Goal: Information Seeking & Learning: Find specific fact

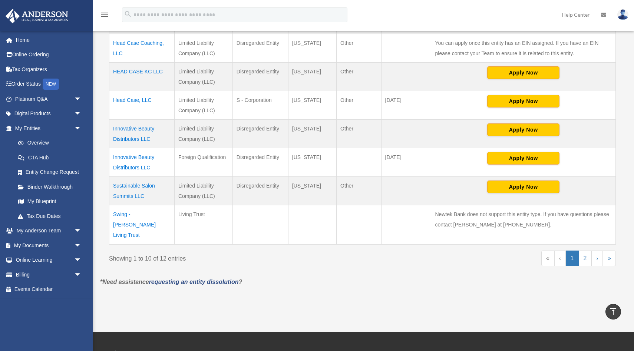
scroll to position [287, 0]
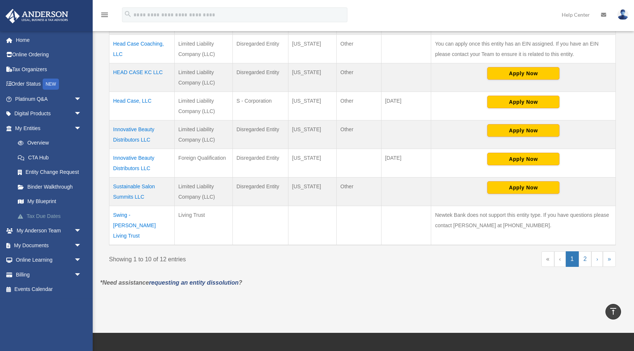
click at [47, 219] on link "Tax Due Dates" at bounding box center [51, 216] width 82 height 15
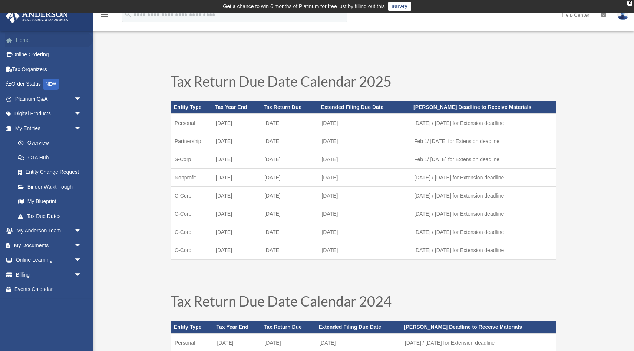
click at [17, 39] on link "Home" at bounding box center [48, 40] width 87 height 15
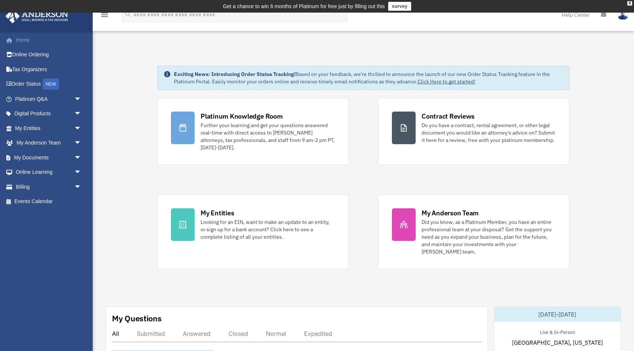
click at [29, 41] on link "Home" at bounding box center [48, 40] width 87 height 15
click at [66, 123] on link "My Entities arrow_drop_down" at bounding box center [48, 128] width 87 height 15
click at [30, 128] on link "My Entities arrow_drop_down" at bounding box center [48, 128] width 87 height 15
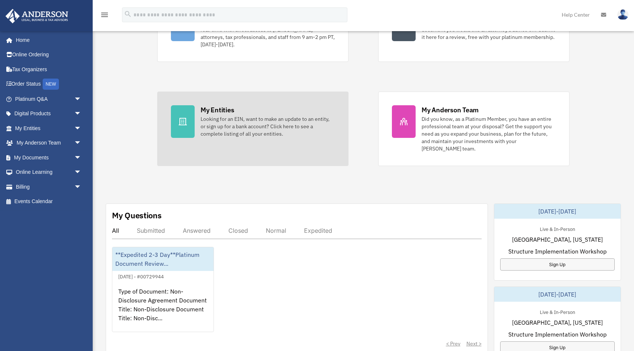
scroll to position [102, 0]
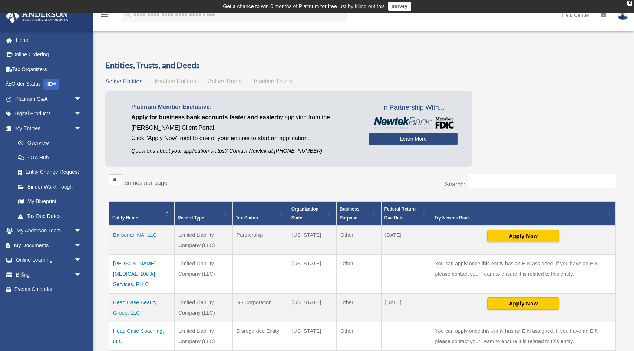
click at [181, 79] on span "Inactive Entities" at bounding box center [176, 81] width 42 height 6
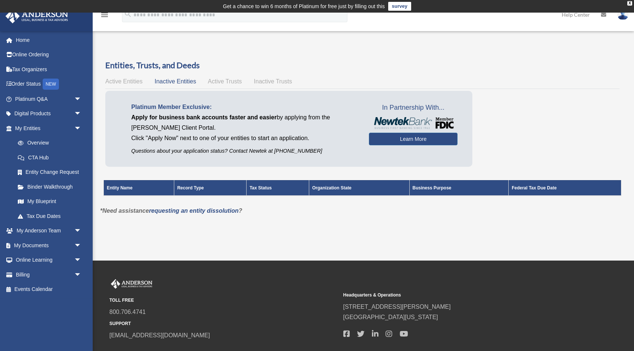
click at [224, 79] on span "Active Trusts" at bounding box center [225, 81] width 34 height 6
click at [274, 80] on span "Inactive Trusts" at bounding box center [273, 81] width 38 height 6
click at [231, 82] on span "Active Trusts" at bounding box center [225, 81] width 34 height 6
click at [126, 84] on span "Active Entities" at bounding box center [123, 81] width 37 height 6
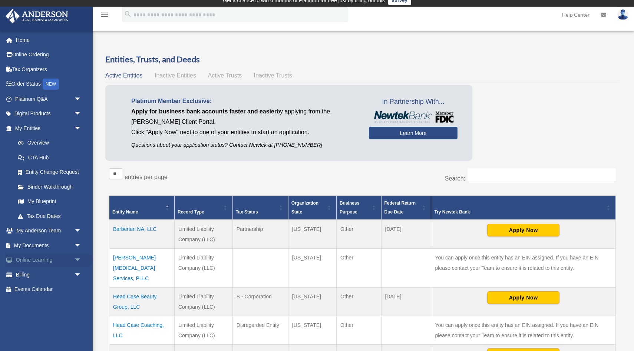
scroll to position [9, 0]
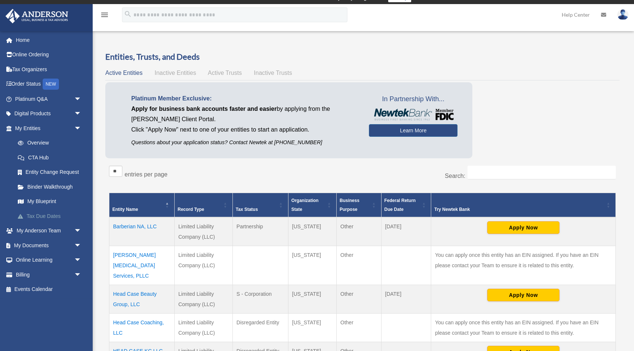
click at [39, 216] on link "Tax Due Dates" at bounding box center [51, 216] width 82 height 15
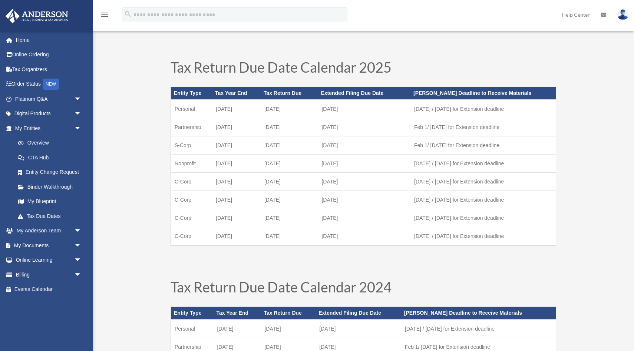
scroll to position [16, 0]
